Goal: Task Accomplishment & Management: Manage account settings

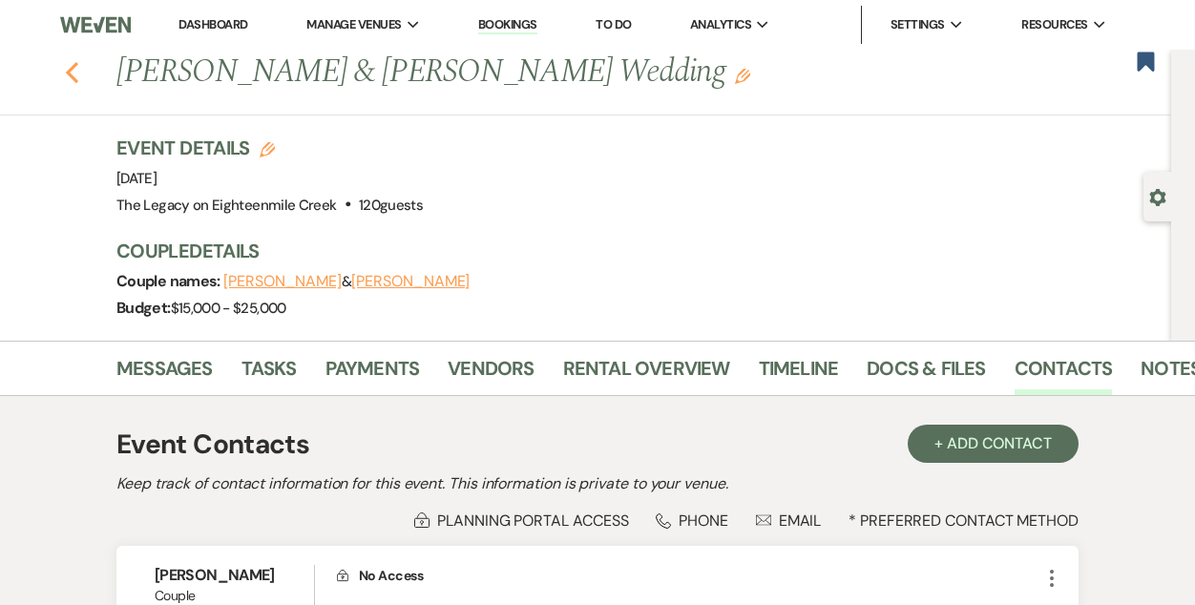
click at [67, 70] on icon "Previous" at bounding box center [72, 72] width 14 height 23
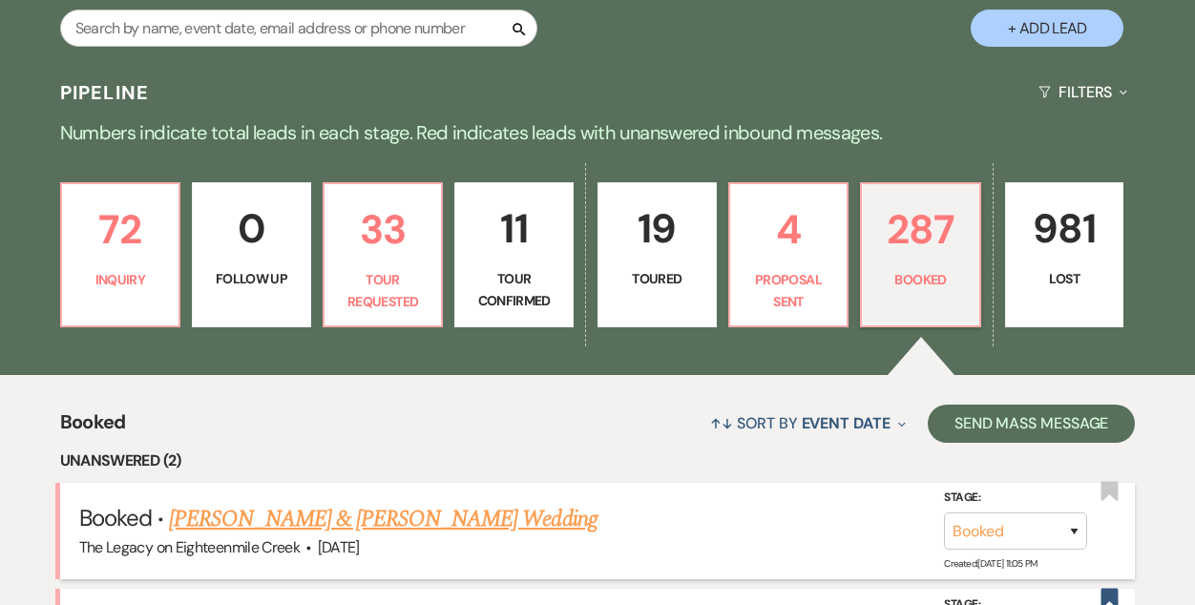
scroll to position [362, 0]
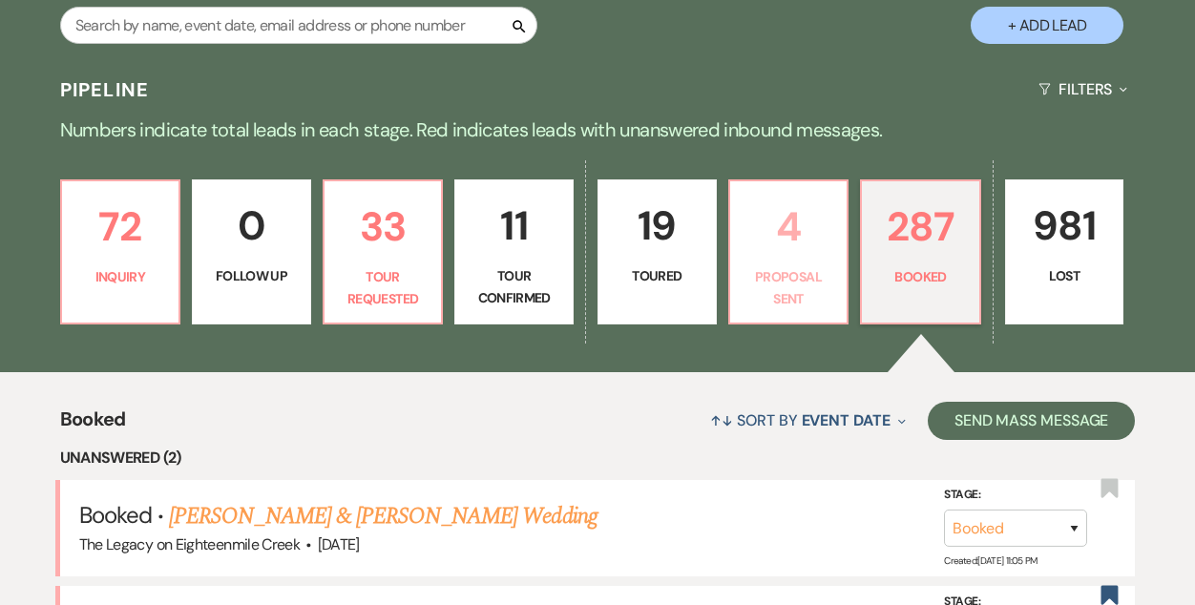
click at [796, 248] on p "4" at bounding box center [789, 227] width 95 height 64
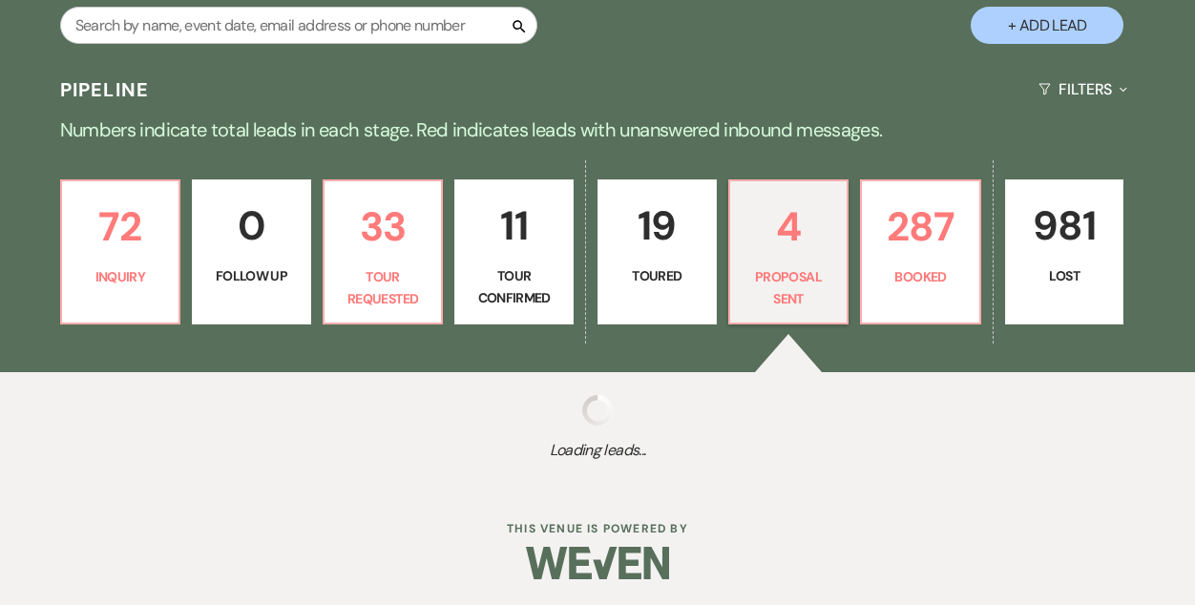
select select "6"
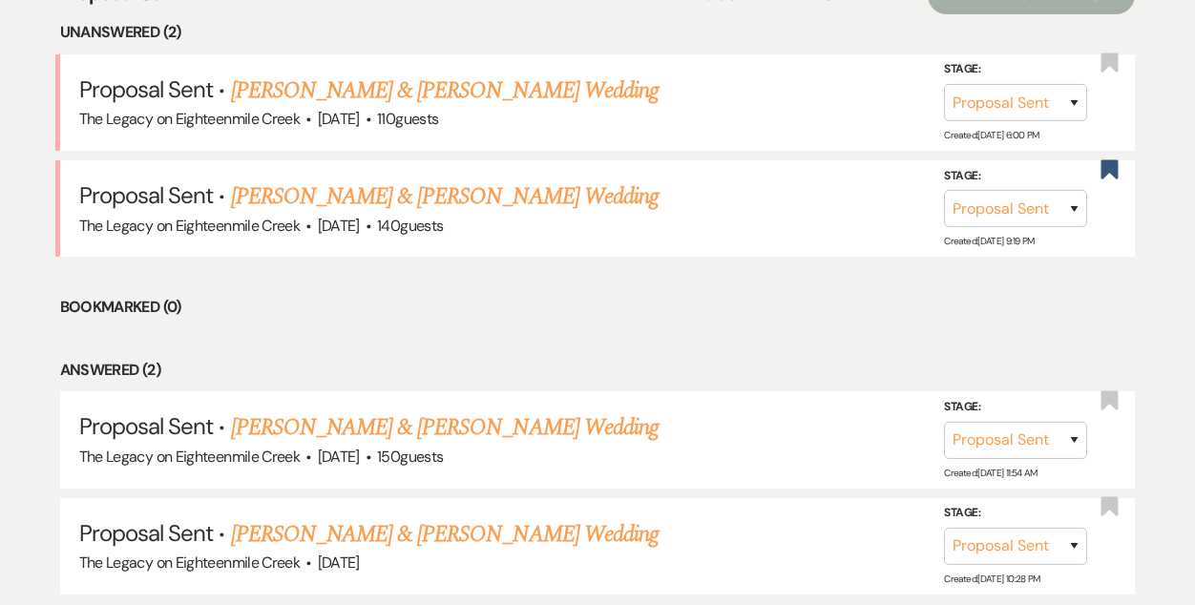
scroll to position [789, 0]
click at [445, 199] on link "[PERSON_NAME] & [PERSON_NAME] Wedding" at bounding box center [445, 196] width 428 height 34
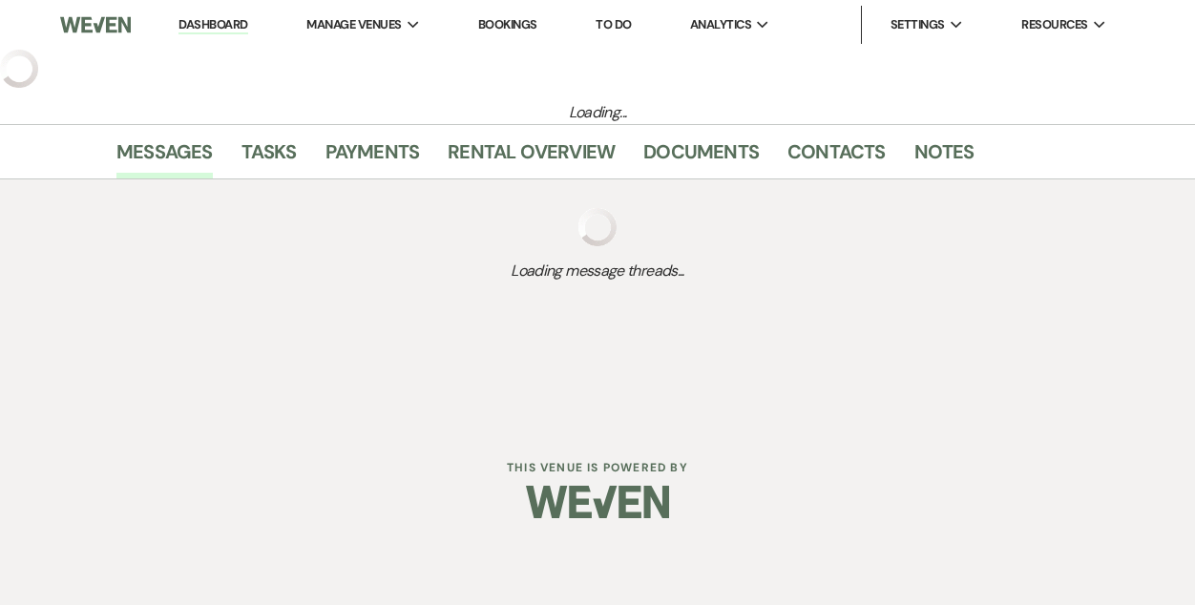
select select "6"
select select "5"
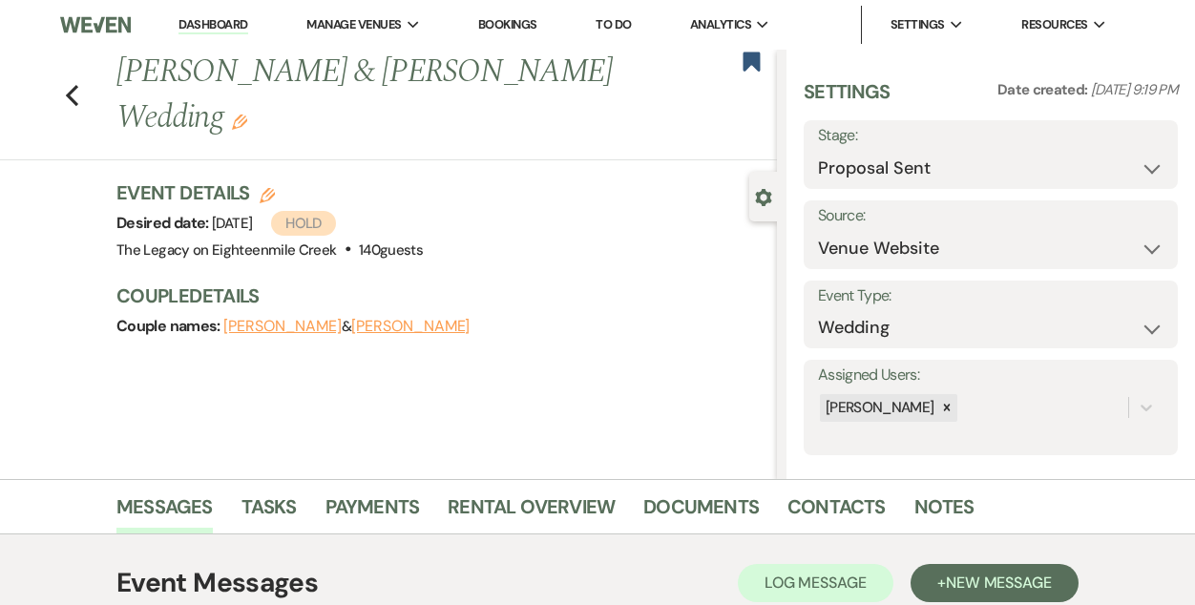
click at [514, 28] on link "Bookings" at bounding box center [507, 24] width 59 height 16
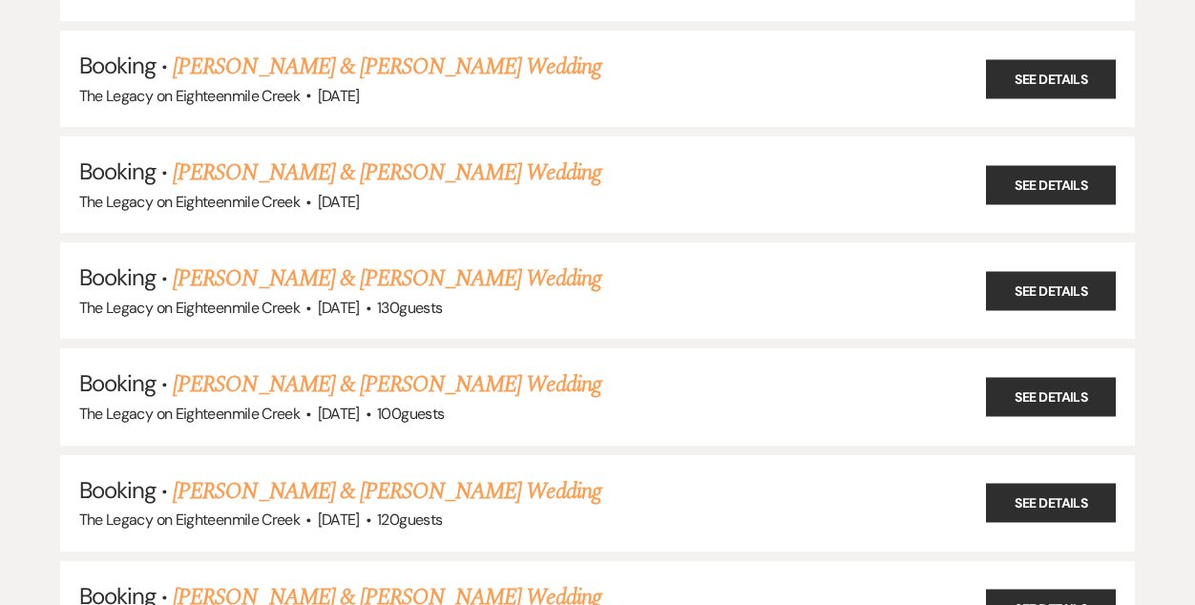
scroll to position [988, 0]
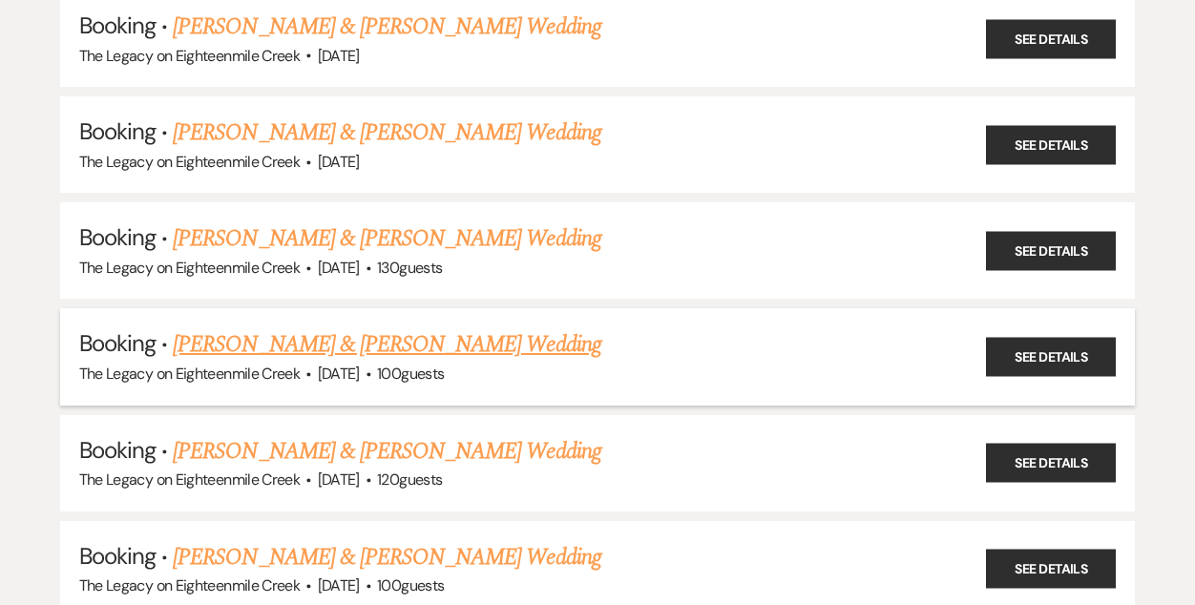
click at [348, 334] on link "[PERSON_NAME] & [PERSON_NAME] Wedding" at bounding box center [387, 345] width 428 height 34
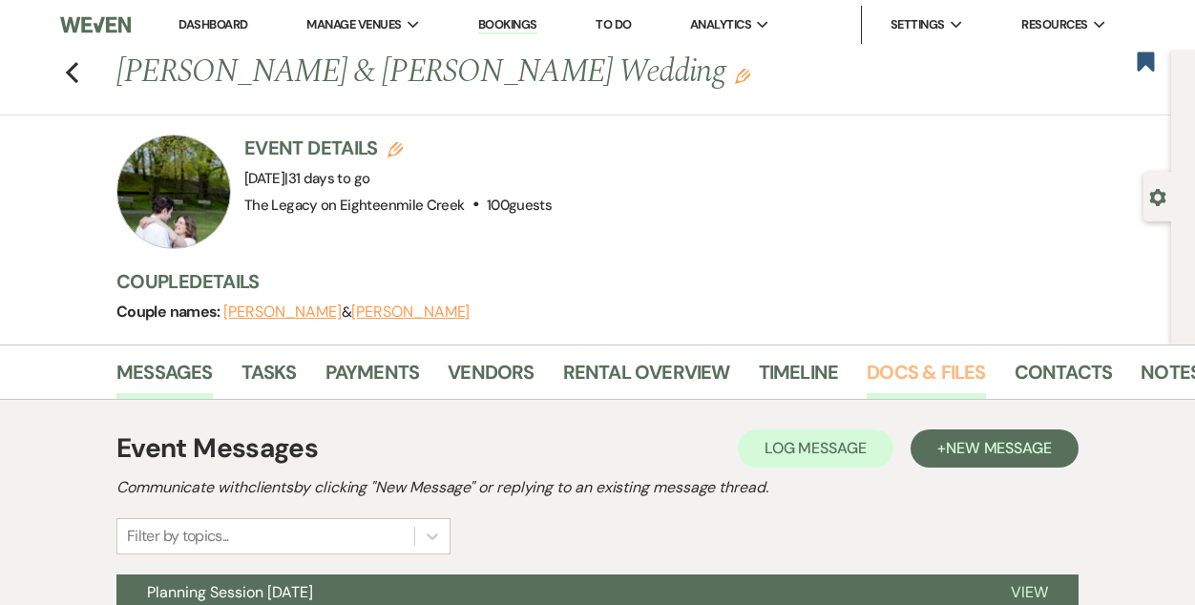
click at [887, 366] on link "Docs & Files" at bounding box center [926, 378] width 118 height 42
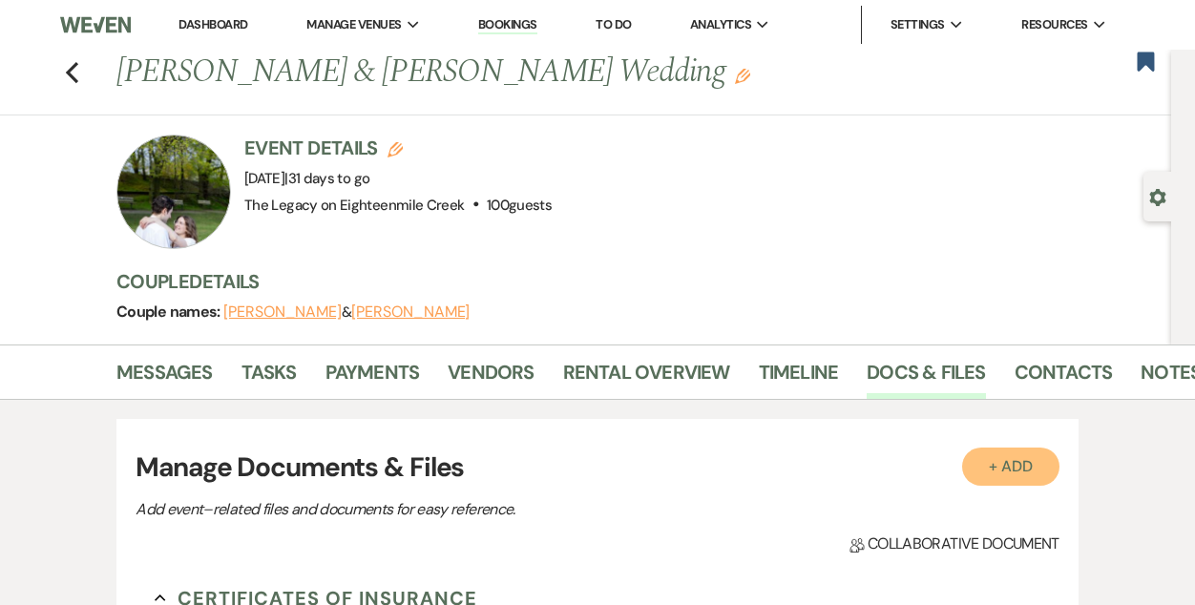
click at [1022, 453] on button "+ Add" at bounding box center [1011, 467] width 97 height 38
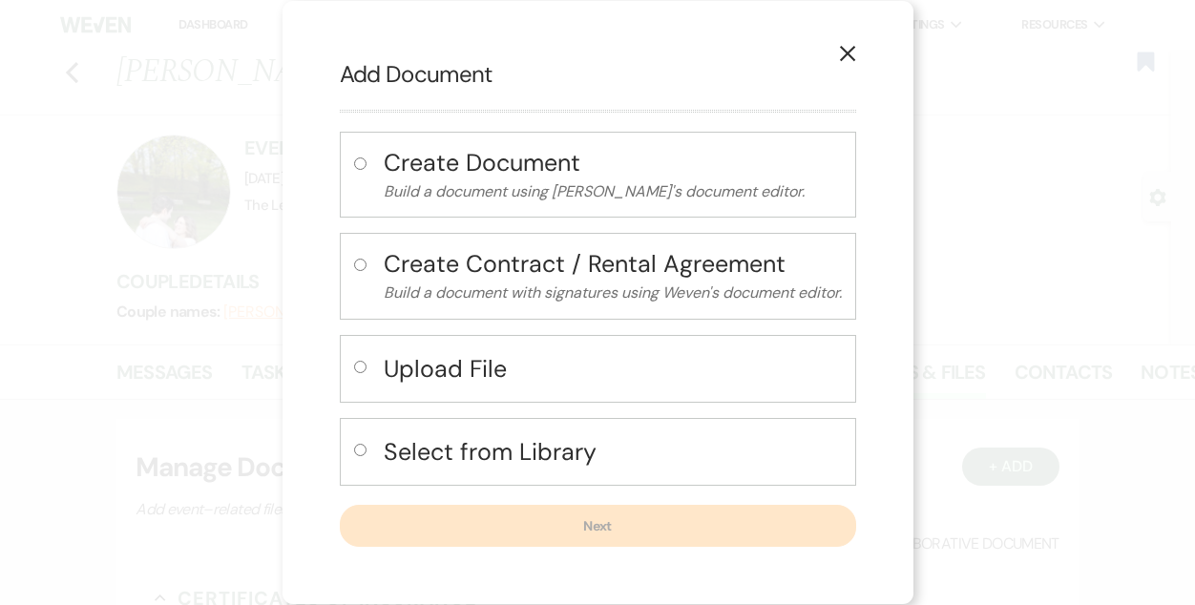
click at [533, 457] on h4 "Select from Library" at bounding box center [613, 451] width 458 height 33
radio input "true"
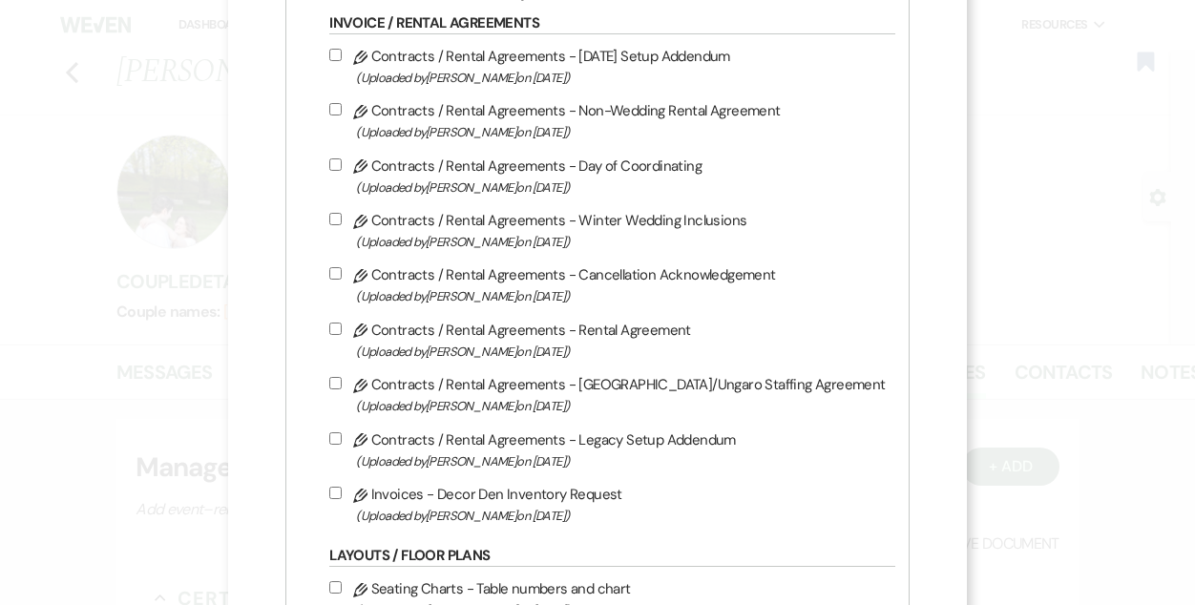
scroll to position [461, 0]
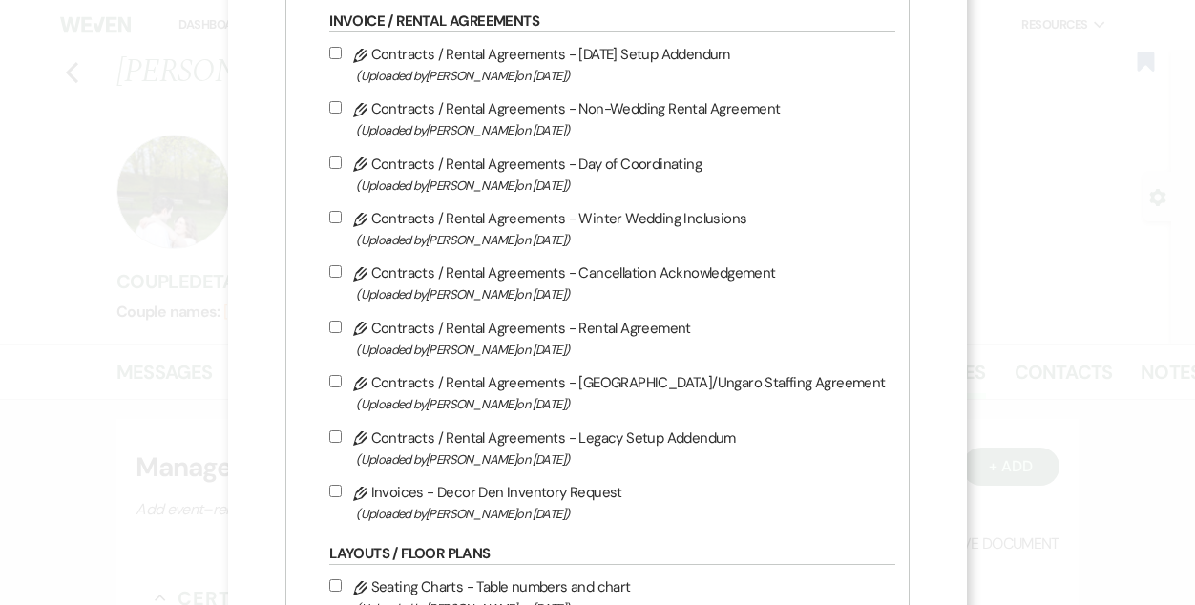
click at [554, 506] on label "Pencil Invoices - Decor Den Inventory Request (Uploaded by [PERSON_NAME] on [DA…" at bounding box center [607, 502] width 556 height 45
click at [342, 497] on input "Pencil Invoices - Decor Den Inventory Request (Uploaded by [PERSON_NAME] on [DA…" at bounding box center [335, 491] width 12 height 12
checkbox input "true"
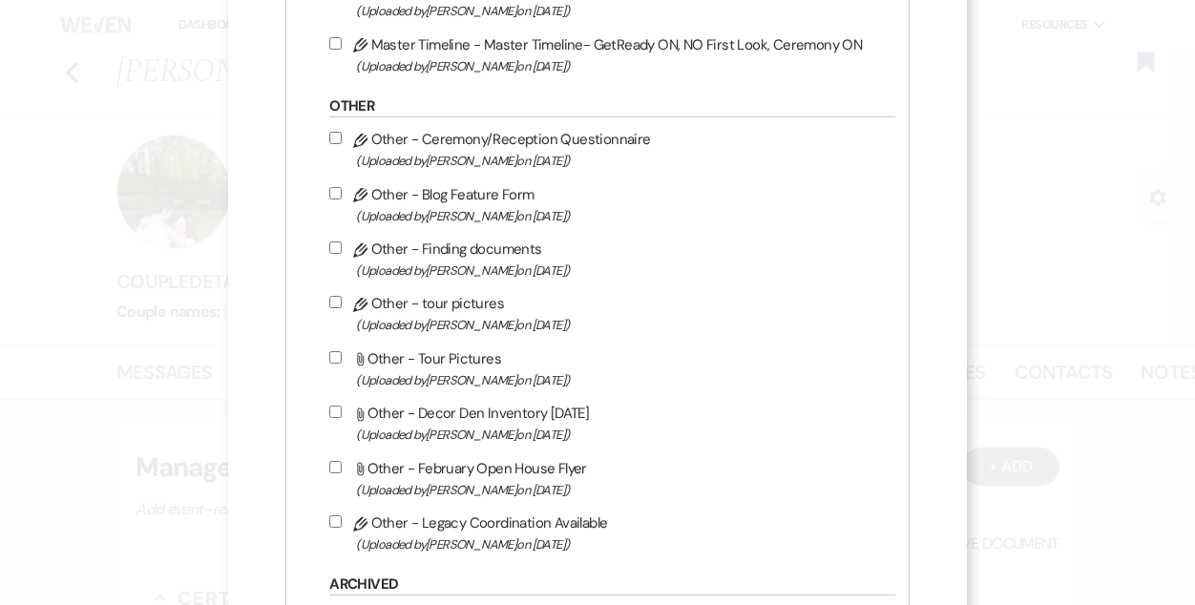
scroll to position [1852, 0]
click at [453, 159] on label "Pencil Other - Ceremony/Reception Questionnaire (Uploaded by [PERSON_NAME] on […" at bounding box center [607, 148] width 556 height 45
click at [342, 143] on input "Pencil Other - Ceremony/Reception Questionnaire (Uploaded by [PERSON_NAME] on […" at bounding box center [335, 137] width 12 height 12
checkbox input "true"
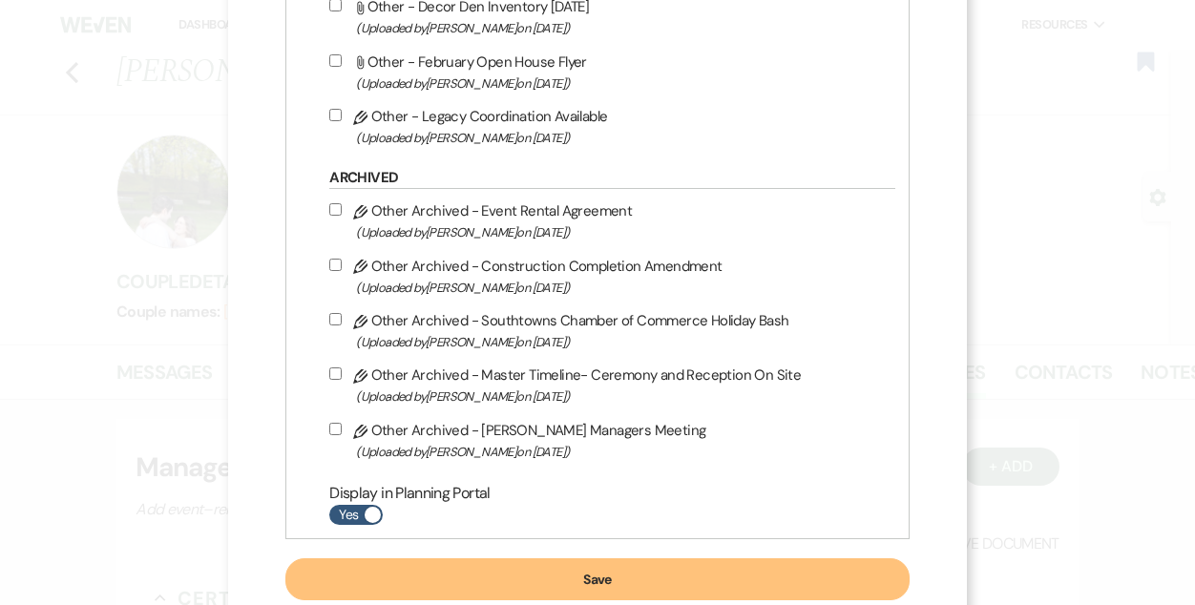
scroll to position [2329, 0]
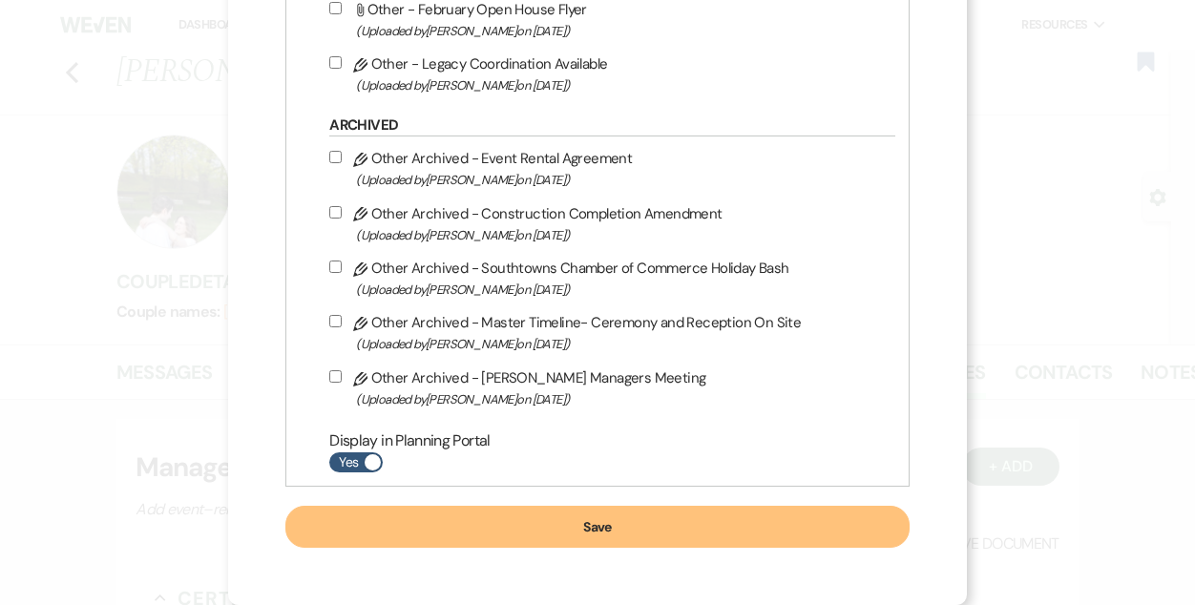
click at [669, 517] on button "Save" at bounding box center [598, 527] width 624 height 42
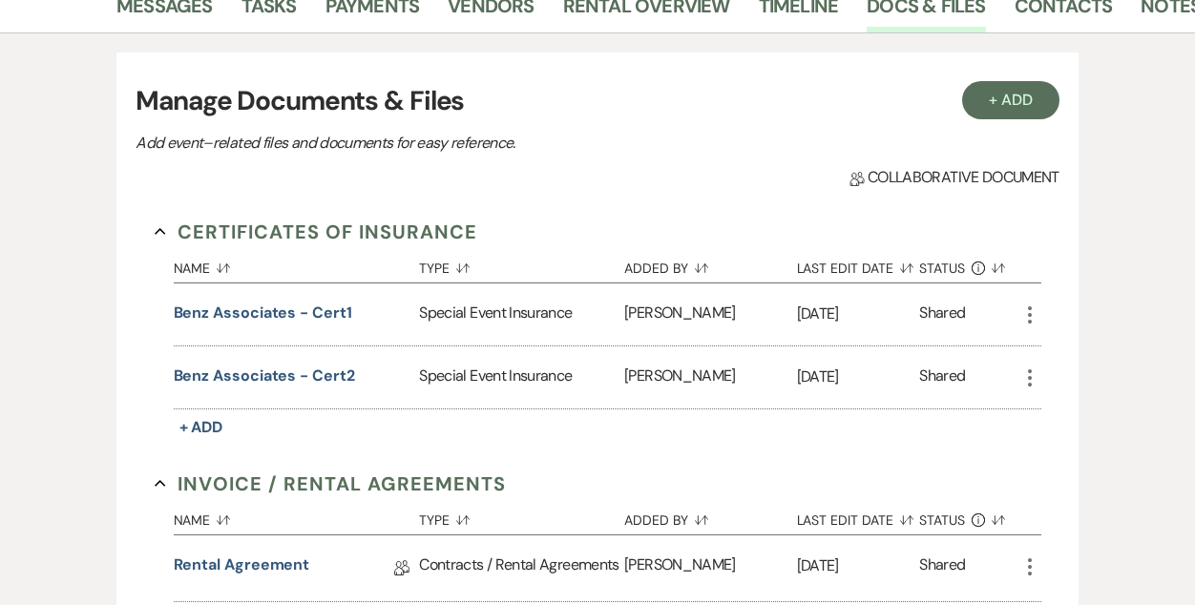
scroll to position [0, 0]
